Goal: Browse casually

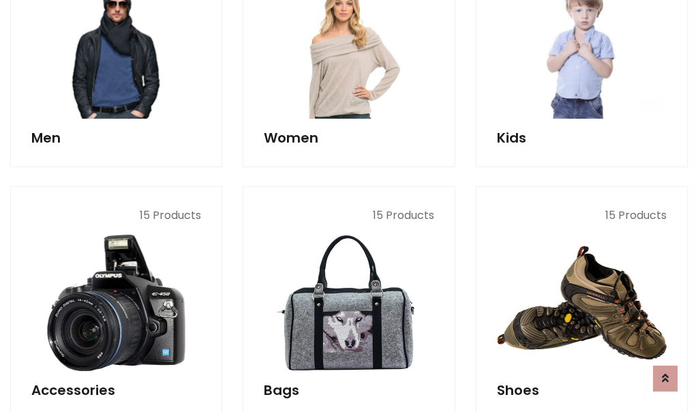
scroll to position [456, 0]
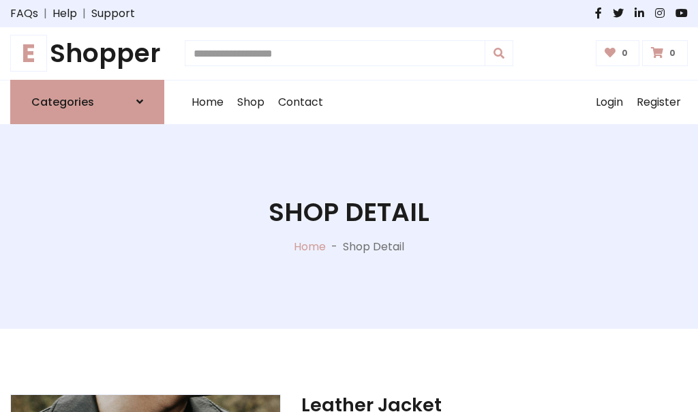
click at [87, 53] on h1 "E Shopper" at bounding box center [87, 53] width 154 height 31
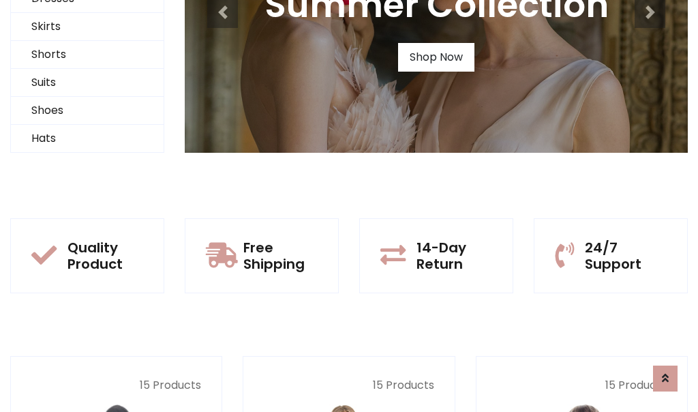
scroll to position [132, 0]
